Goal: Task Accomplishment & Management: Complete application form

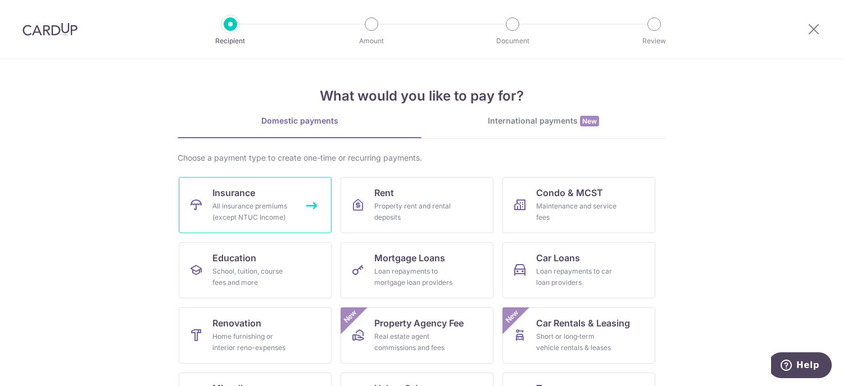
click at [264, 203] on div "All insurance premiums (except NTUC Income)" at bounding box center [252, 212] width 81 height 22
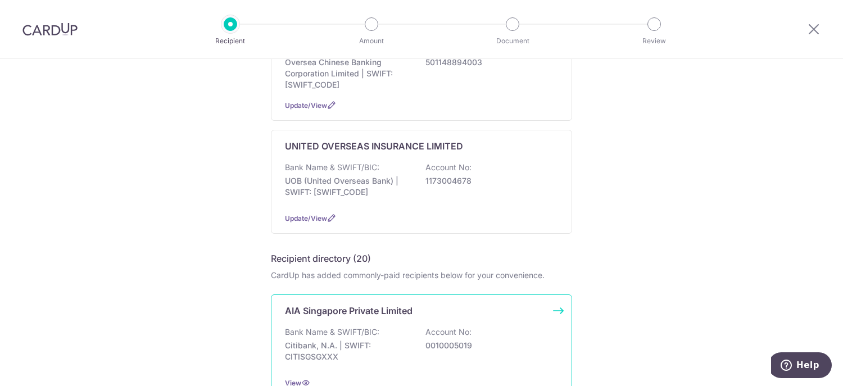
scroll to position [337, 0]
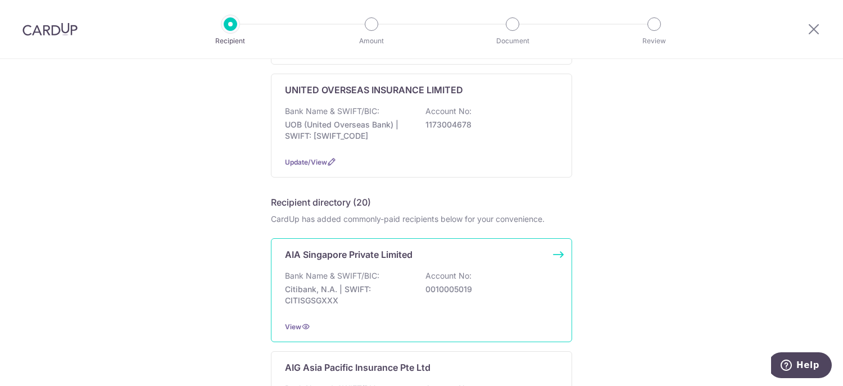
click at [396, 257] on p "AIA Singapore Private Limited" at bounding box center [349, 254] width 128 height 13
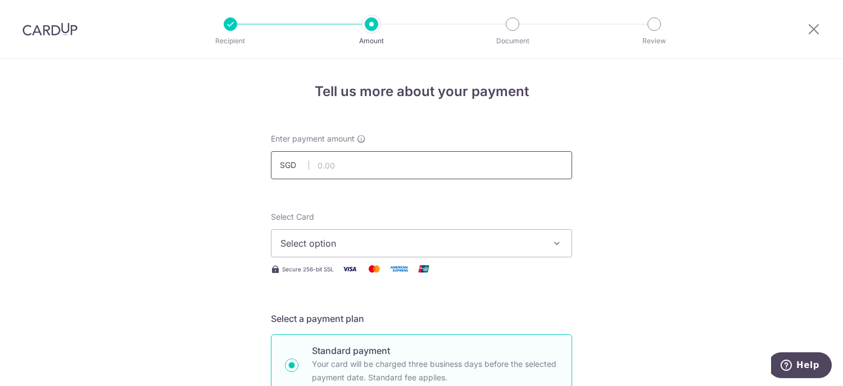
click at [345, 165] on input "text" at bounding box center [421, 165] width 301 height 28
type input "687.60"
click at [391, 165] on input "687.60" at bounding box center [421, 165] width 301 height 28
click at [361, 242] on span "Select option" at bounding box center [411, 243] width 262 height 13
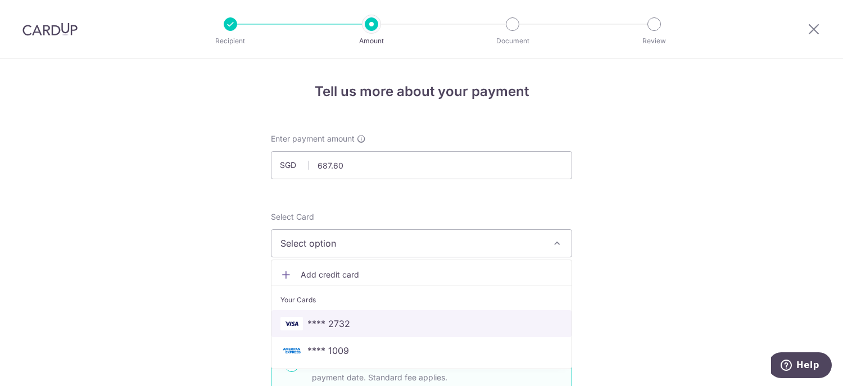
click at [329, 326] on span "**** 2732" at bounding box center [328, 323] width 43 height 13
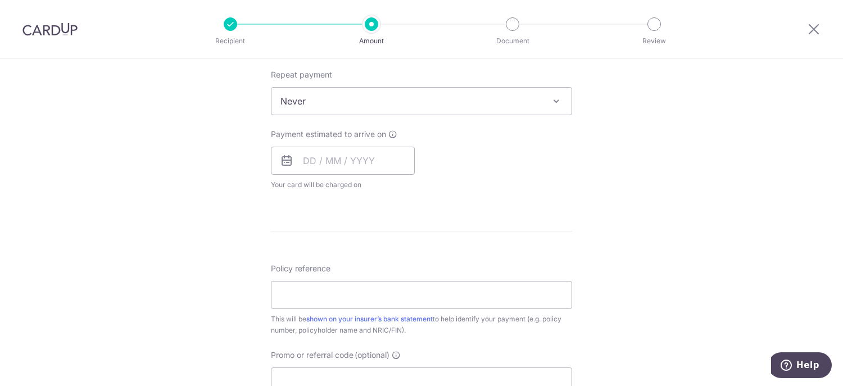
scroll to position [449, 0]
click at [305, 161] on input "text" at bounding box center [343, 158] width 144 height 28
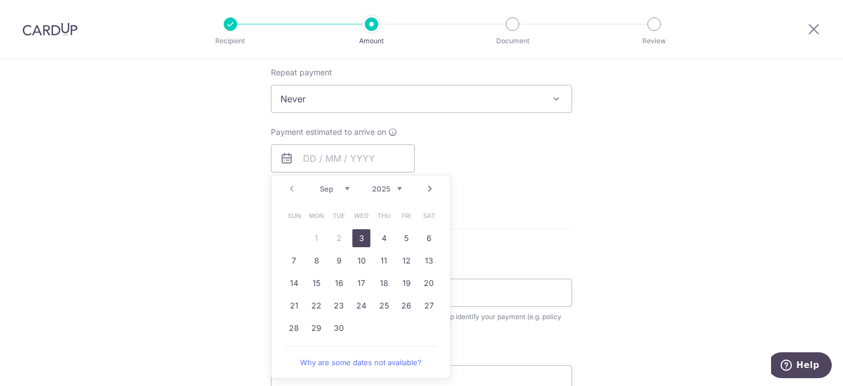
click at [359, 233] on link "3" at bounding box center [361, 238] width 18 height 18
type input "[DATE]"
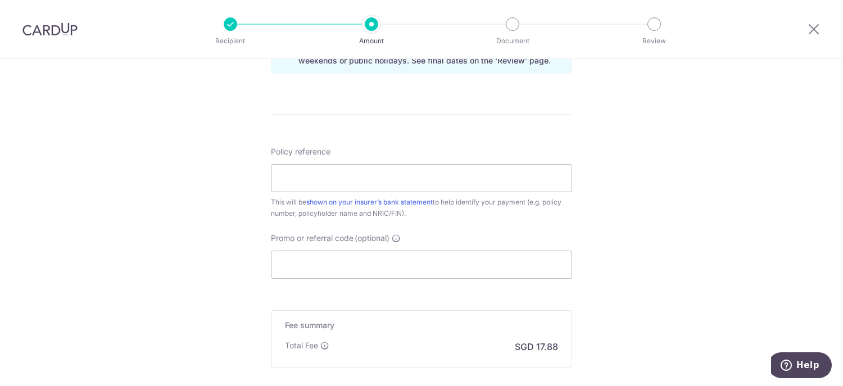
scroll to position [618, 0]
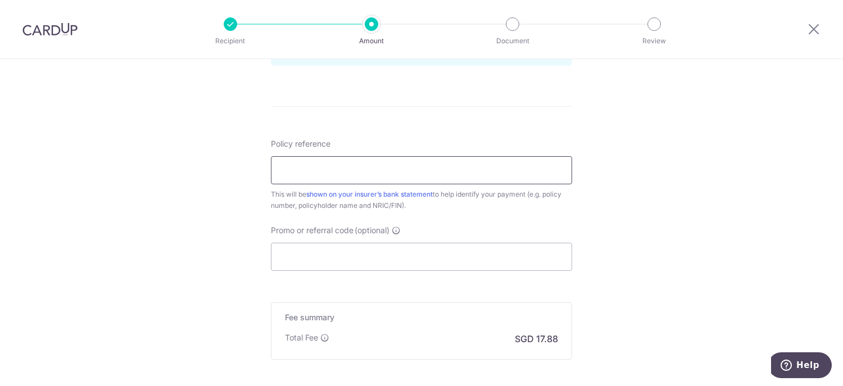
click at [319, 176] on input "Policy reference" at bounding box center [421, 170] width 301 height 28
type input "H221513868"
click at [315, 260] on input "Promo or referral code (optional)" at bounding box center [421, 257] width 301 height 28
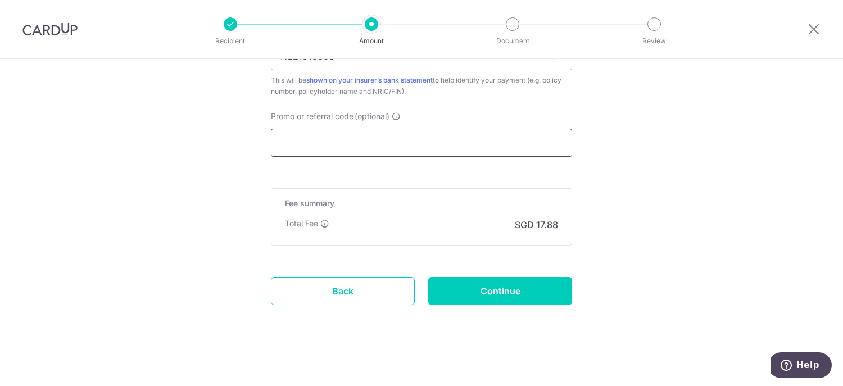
scroll to position [733, 0]
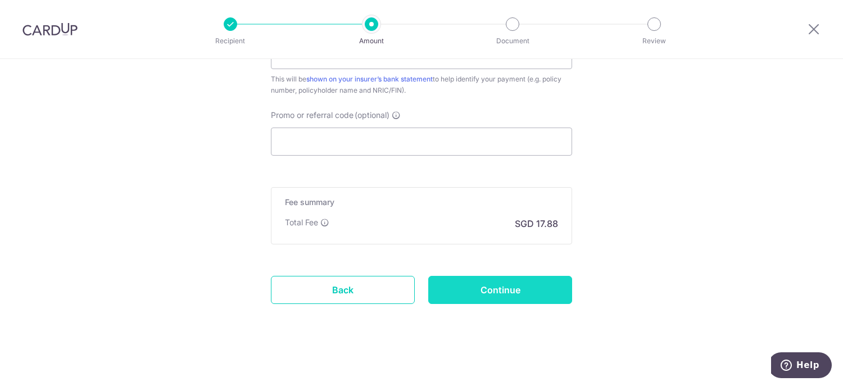
click at [528, 284] on input "Continue" at bounding box center [500, 290] width 144 height 28
type input "Create Schedule"
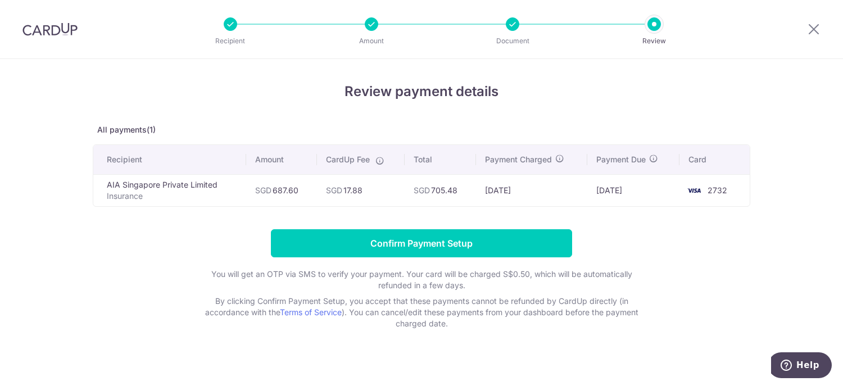
click at [690, 260] on form "Confirm Payment Setup You will get an OTP via SMS to verify your payment. Your …" at bounding box center [421, 279] width 657 height 100
